Goal: Go to known website: Go to known website

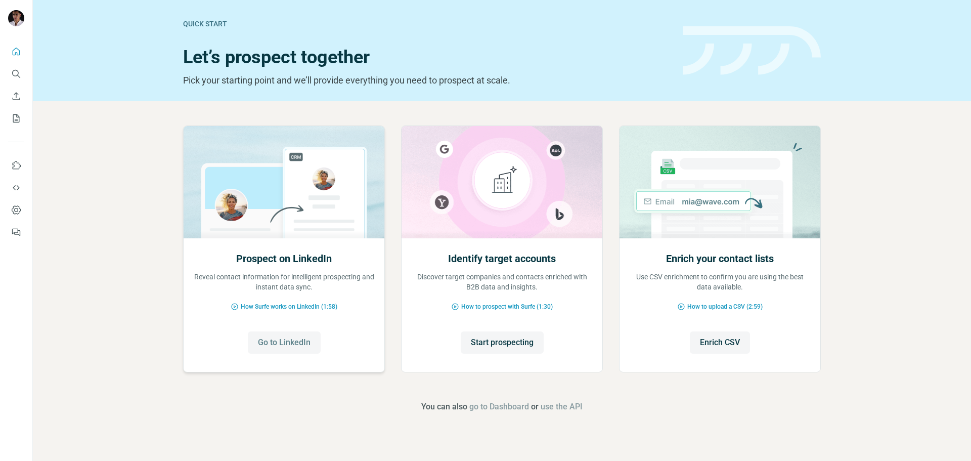
click at [296, 341] on span "Go to LinkedIn" at bounding box center [284, 342] width 53 height 12
click at [292, 336] on button "Go to LinkedIn" at bounding box center [284, 342] width 73 height 22
click at [290, 339] on span "Go to LinkedIn" at bounding box center [284, 342] width 53 height 12
click at [294, 340] on span "Go to LinkedIn" at bounding box center [284, 342] width 53 height 12
